Goal: Task Accomplishment & Management: Manage account settings

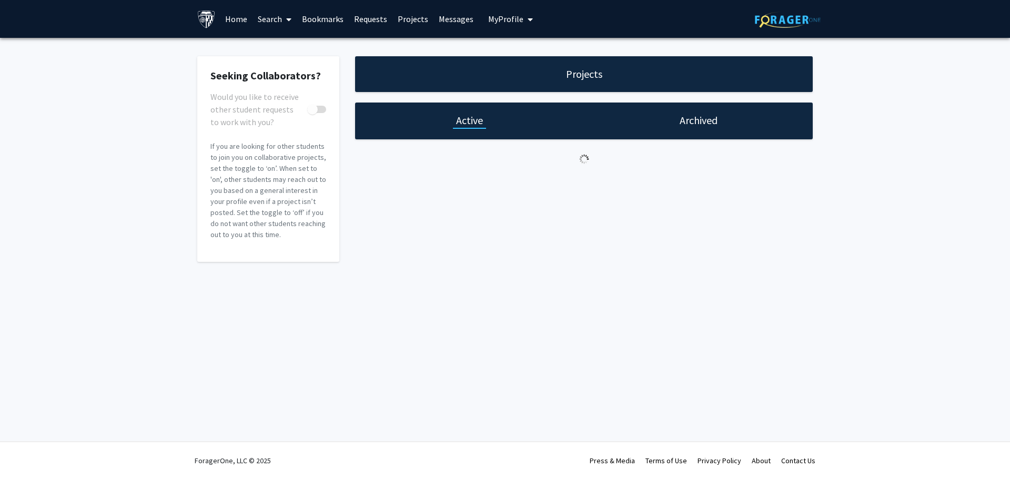
checkbox input "true"
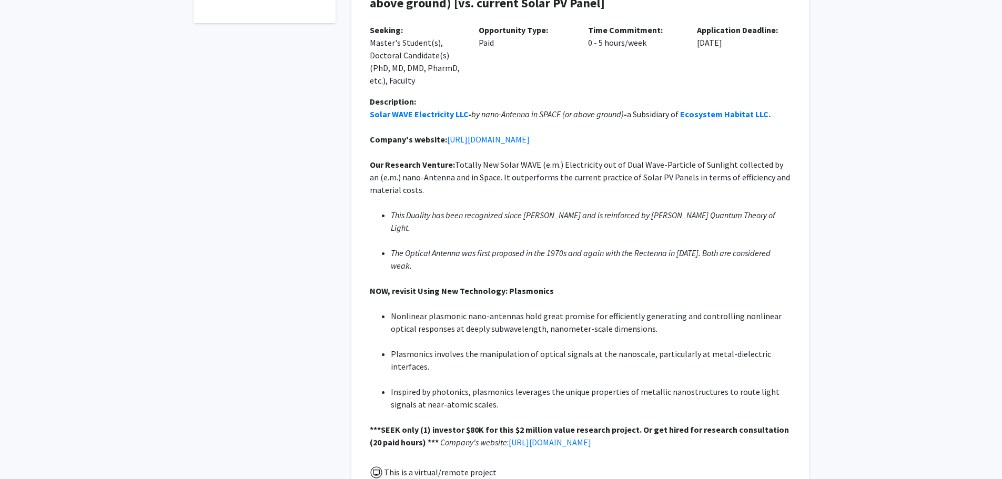
scroll to position [105, 0]
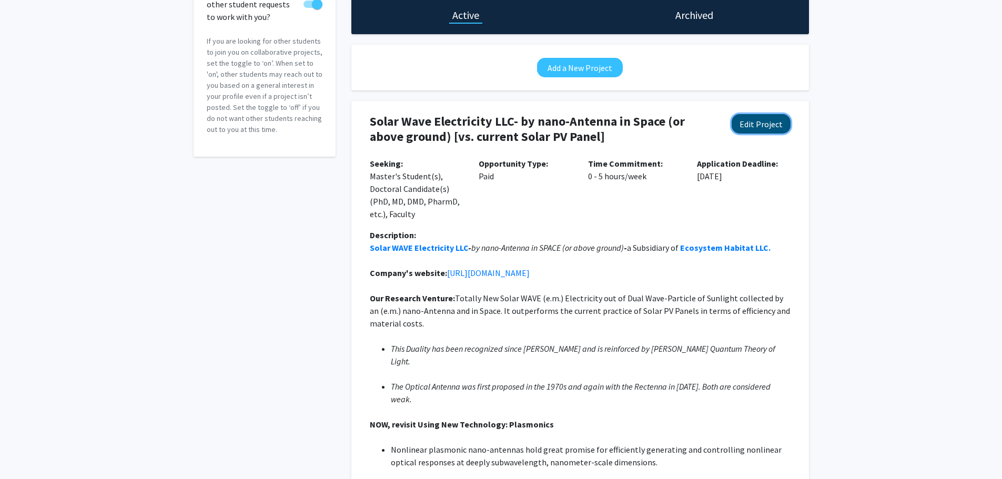
click at [768, 124] on button "Edit Project" at bounding box center [761, 123] width 59 height 19
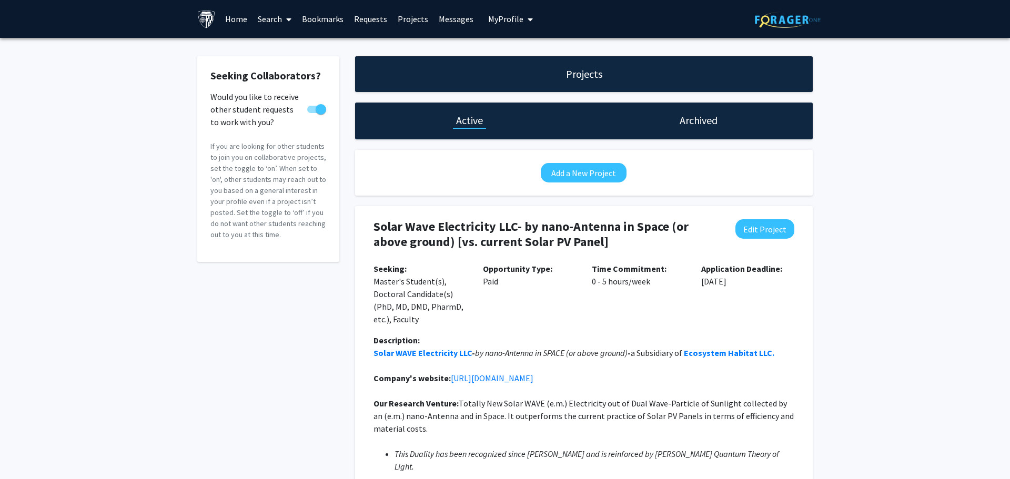
select select "0 - 5"
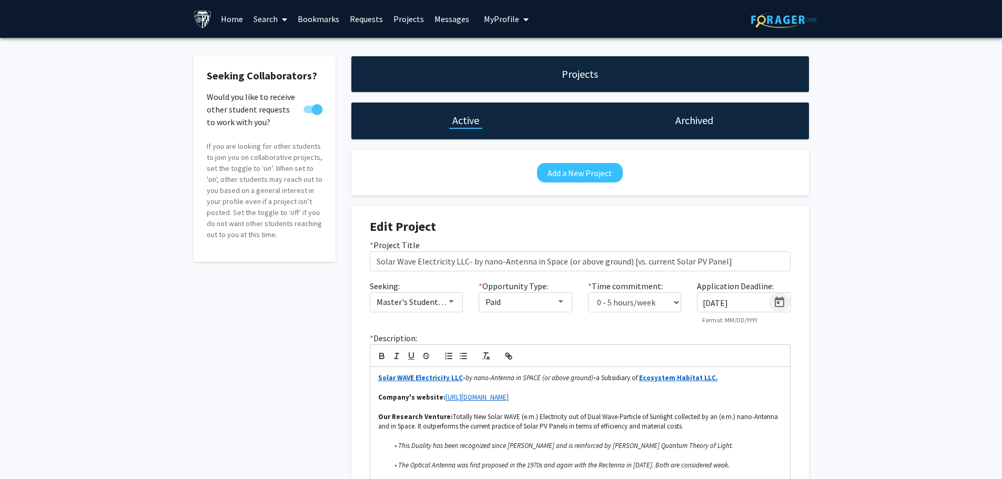
click at [782, 302] on icon "Open calendar" at bounding box center [779, 302] width 13 height 13
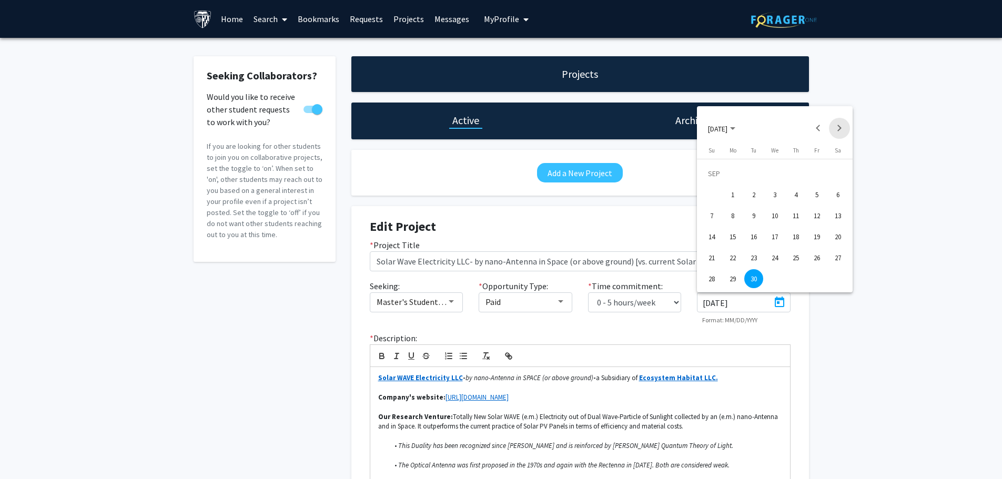
click at [840, 128] on button "Next month" at bounding box center [839, 128] width 21 height 21
click at [838, 126] on button "Next month" at bounding box center [839, 128] width 21 height 21
click at [837, 128] on button "Next month" at bounding box center [839, 128] width 21 height 21
click at [774, 280] on div "31" at bounding box center [774, 278] width 19 height 19
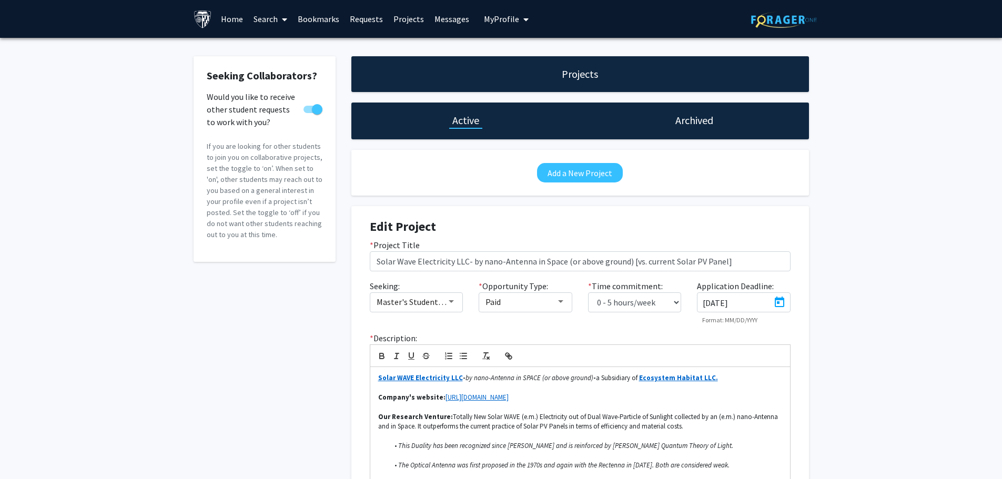
type input "[DATE]"
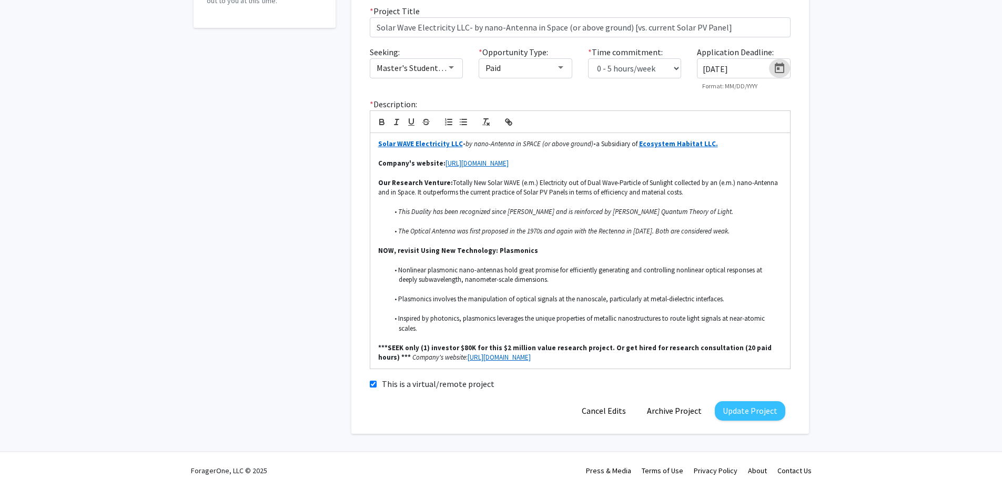
scroll to position [244, 0]
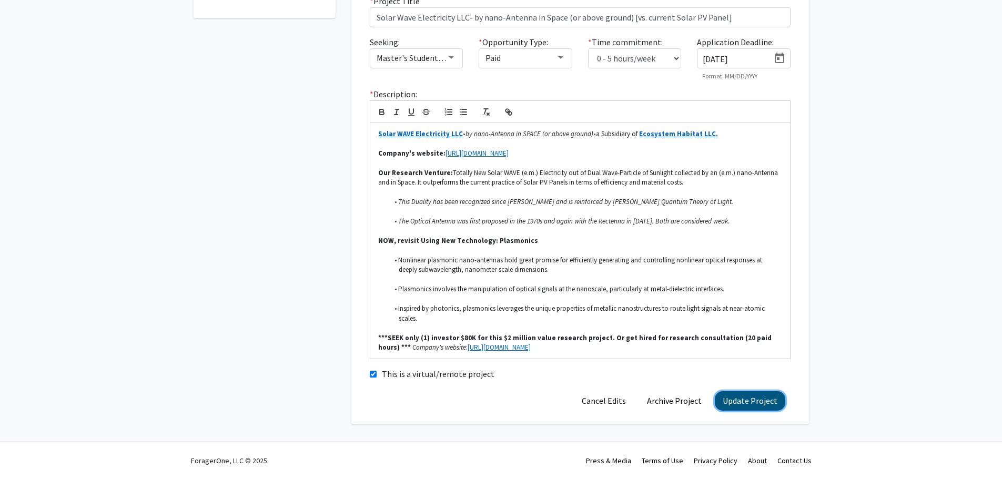
click at [760, 402] on button "Update Project" at bounding box center [750, 400] width 70 height 19
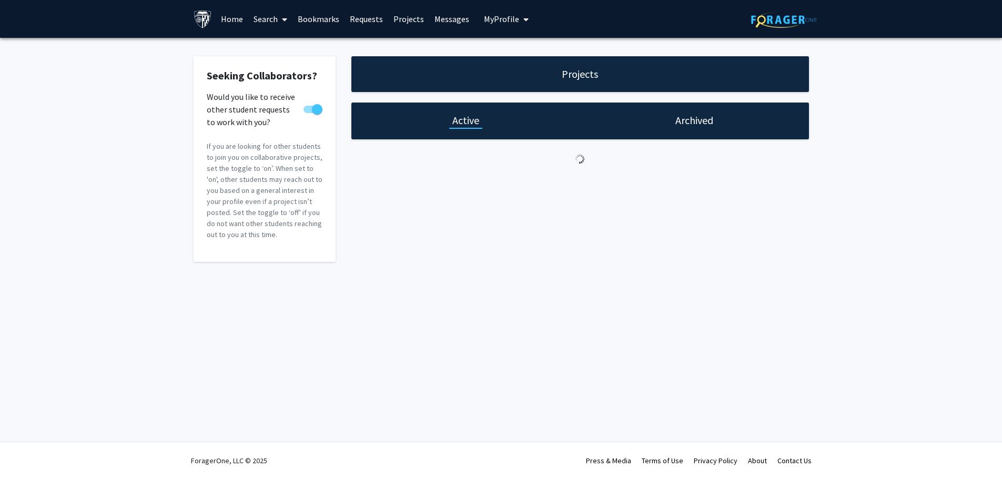
scroll to position [0, 0]
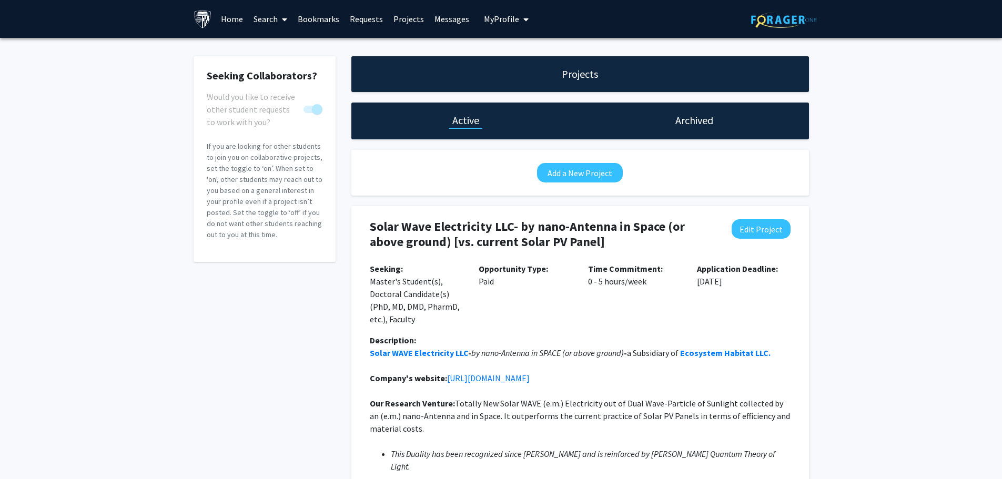
click at [439, 17] on link "Messages" at bounding box center [451, 19] width 45 height 37
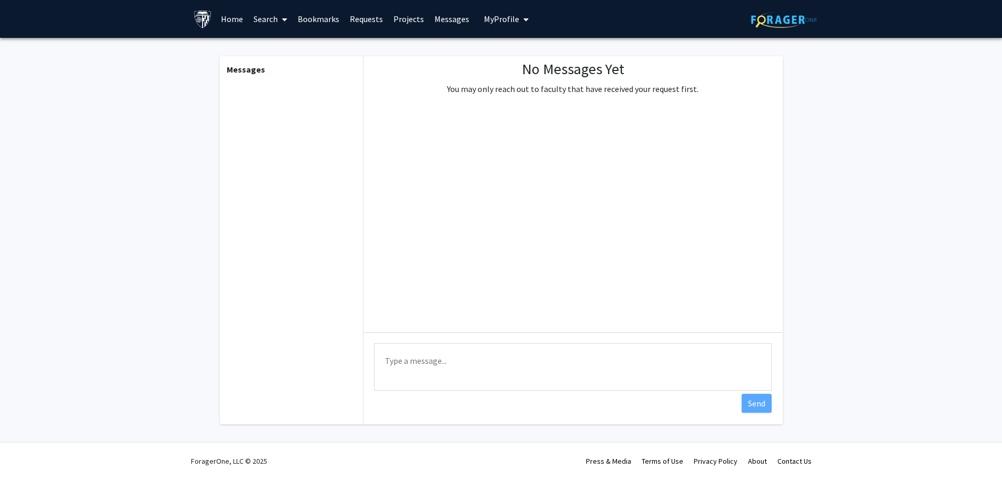
click at [226, 17] on link "Home" at bounding box center [232, 19] width 33 height 37
